Goal: Information Seeking & Learning: Learn about a topic

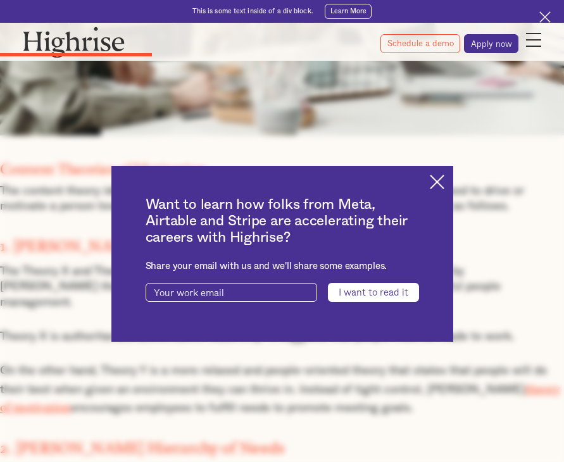
scroll to position [1474, 0]
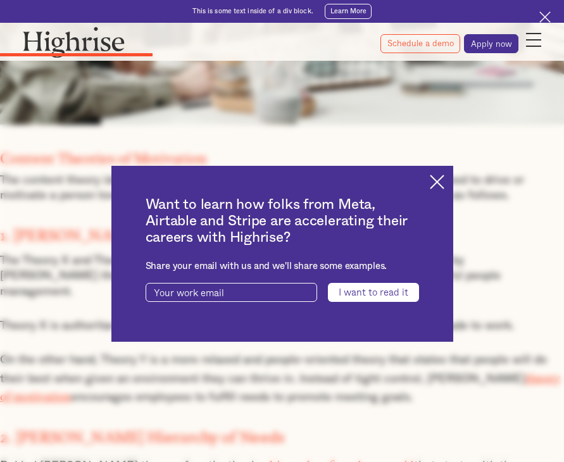
click at [434, 182] on img at bounding box center [436, 182] width 15 height 15
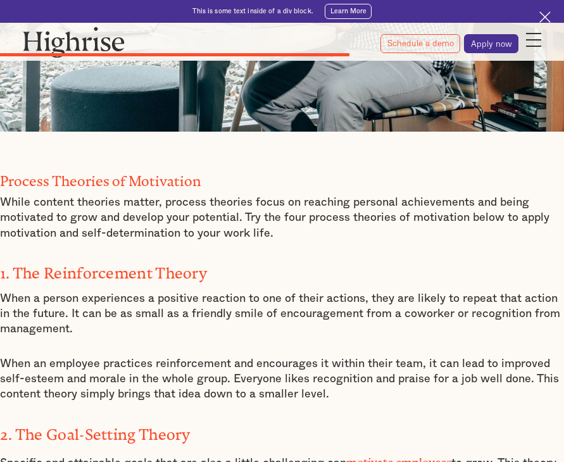
scroll to position [3286, 0]
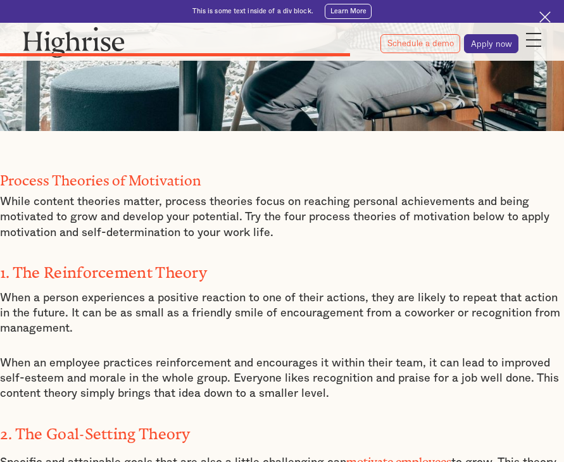
click at [27, 290] on p "When a person experiences a positive reaction to one of their actions, they are…" at bounding box center [282, 313] width 564 height 46
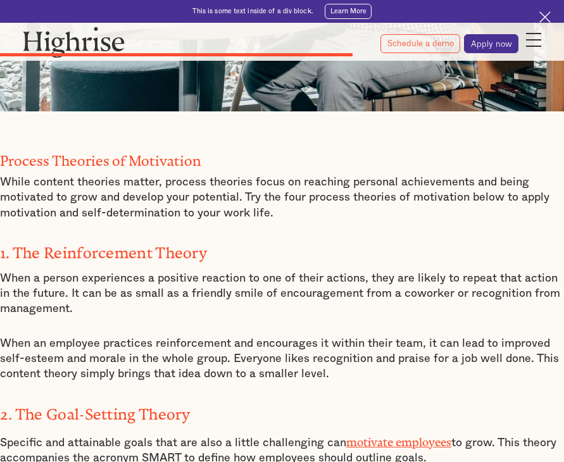
scroll to position [3308, 0]
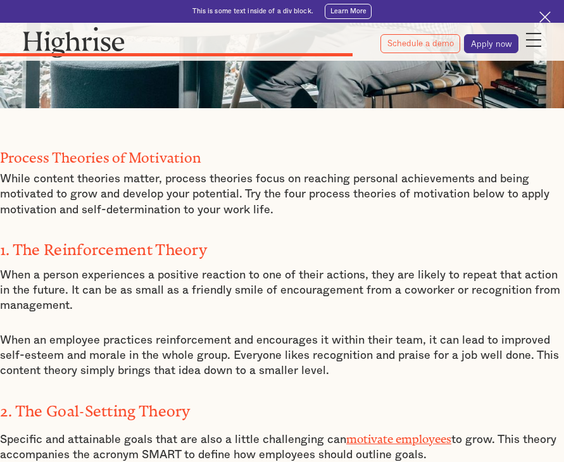
click at [169, 333] on p "When an employee practices reinforcement and encourages it within their team, i…" at bounding box center [282, 356] width 564 height 46
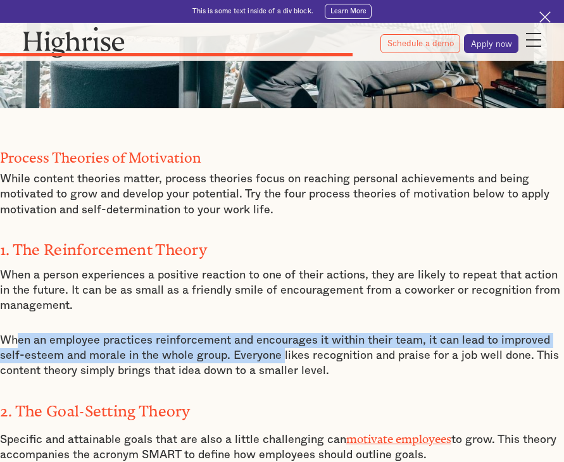
drag, startPoint x: 17, startPoint y: 226, endPoint x: 282, endPoint y: 233, distance: 265.1
click at [282, 333] on p "When an employee practices reinforcement and encourages it within their team, i…" at bounding box center [282, 356] width 564 height 46
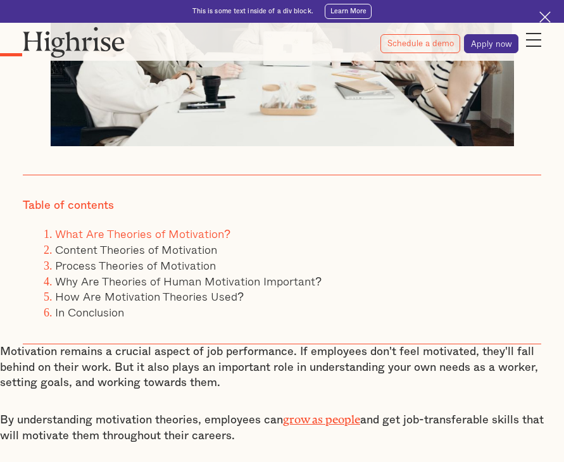
scroll to position [480, 0]
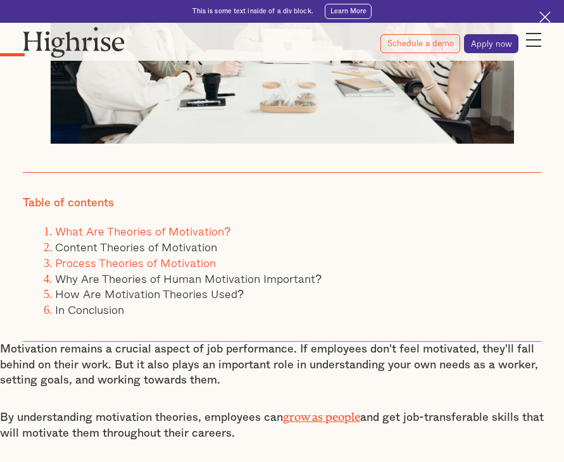
click at [190, 266] on link "Process Theories of Motivation" at bounding box center [135, 263] width 161 height 18
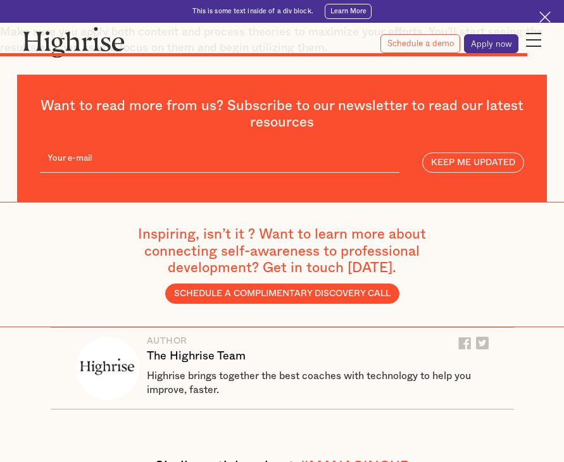
scroll to position [4814, 0]
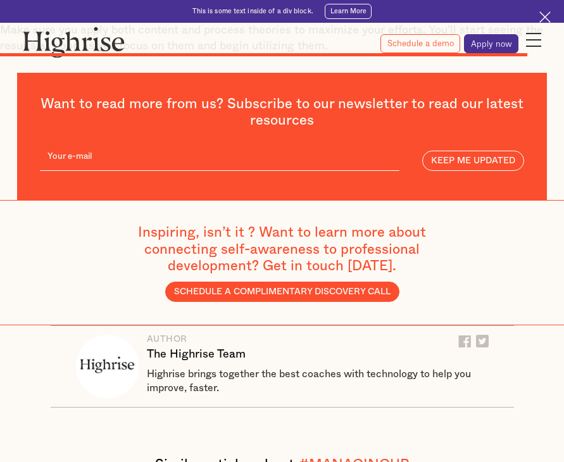
scroll to position [480, 0]
